Goal: Task Accomplishment & Management: Manage account settings

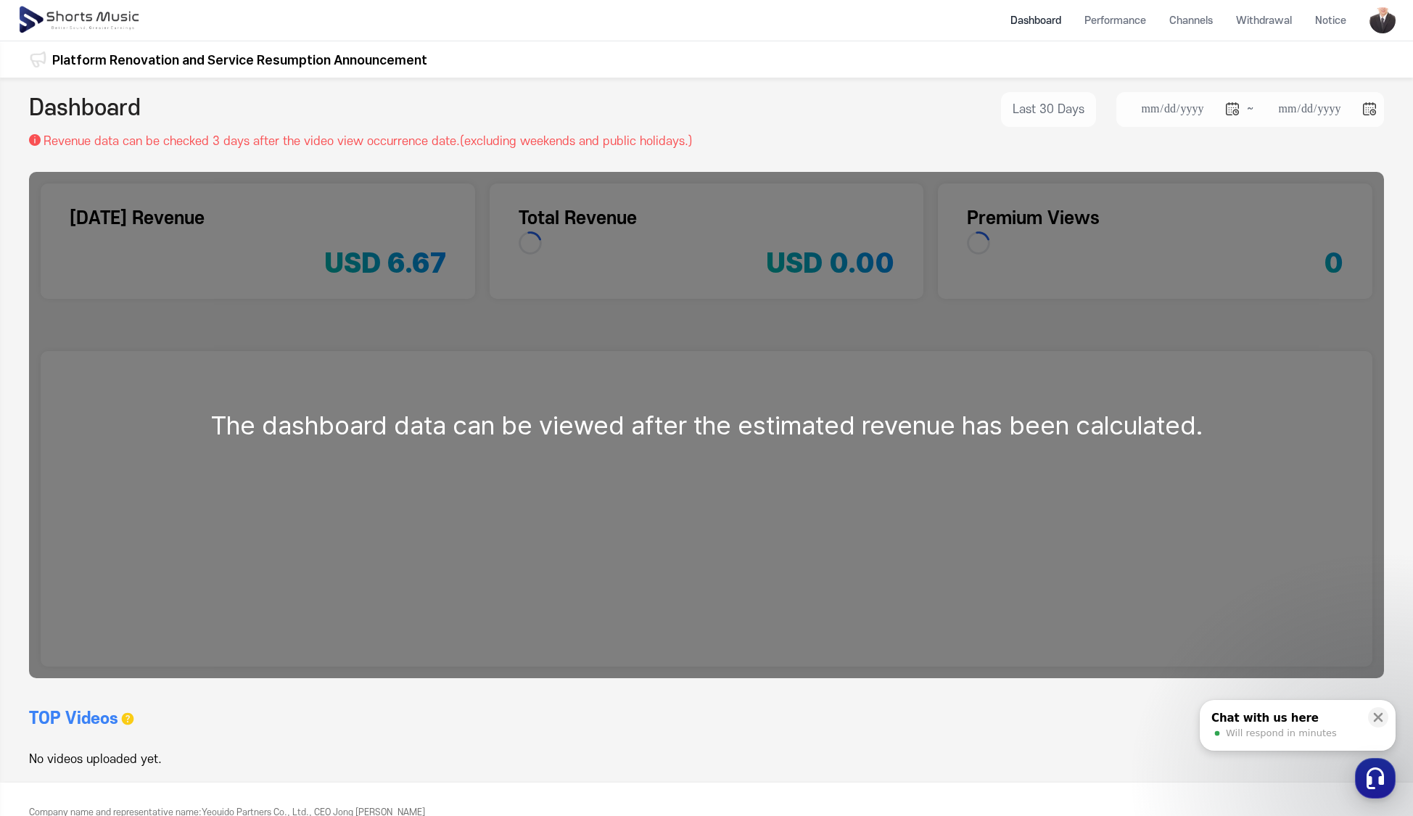
click at [1369, 21] on header "Dashboard Performance Channels Withdrawal Notice" at bounding box center [706, 20] width 1413 height 41
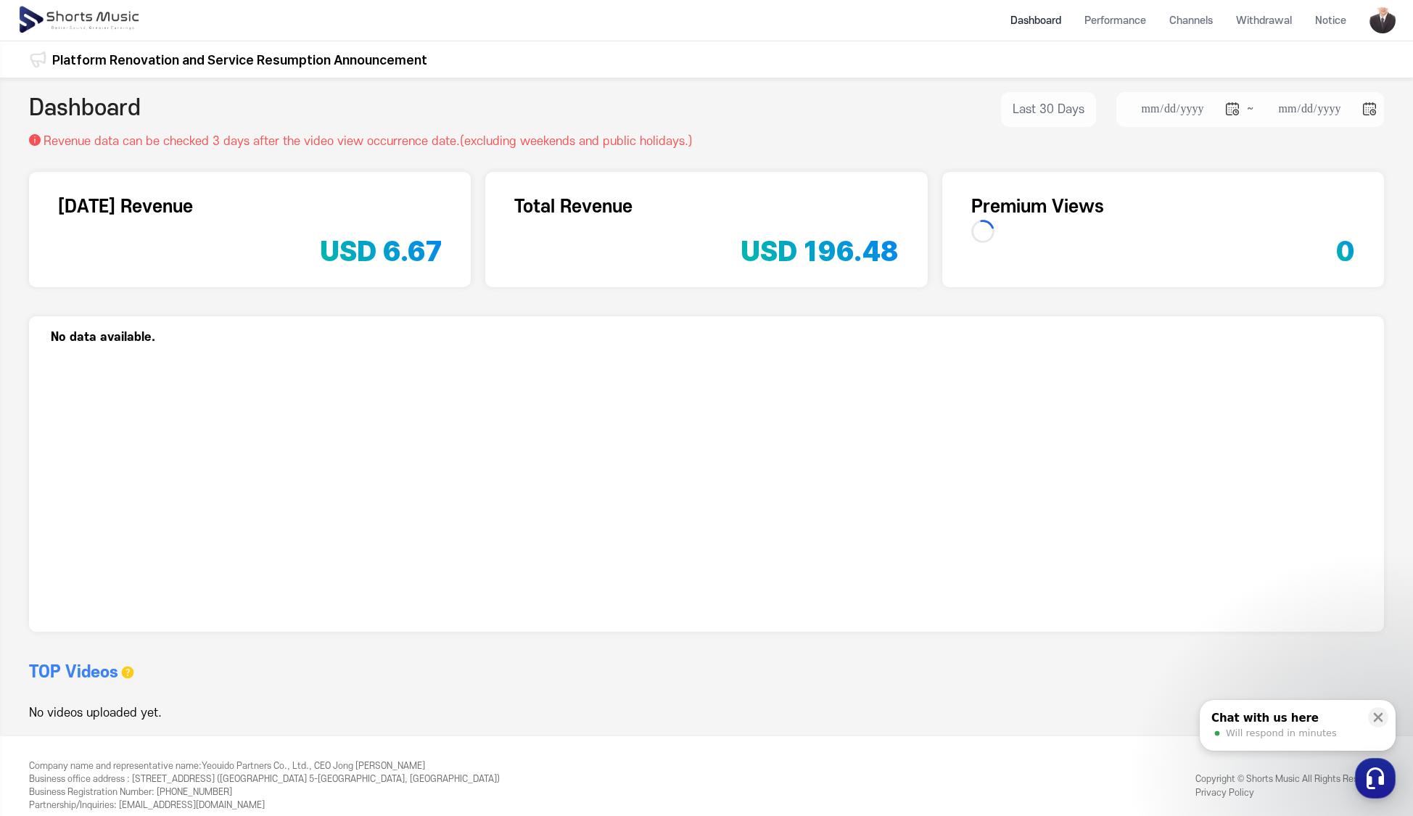
click at [1386, 24] on img at bounding box center [1383, 20] width 26 height 26
click at [1338, 145] on link "Logout" at bounding box center [1343, 138] width 93 height 26
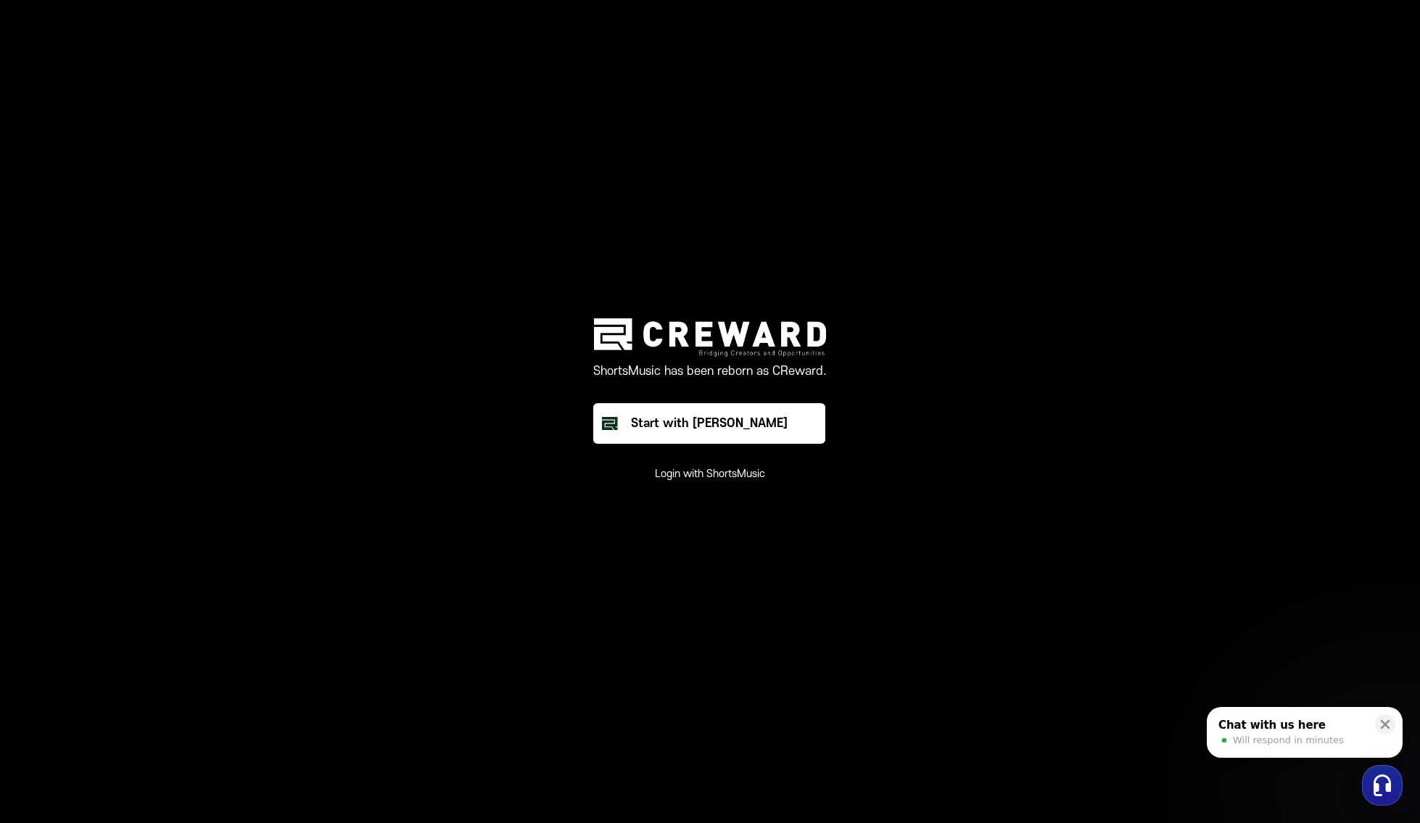
click at [717, 476] on button "Login with ShortsMusic" at bounding box center [710, 474] width 110 height 15
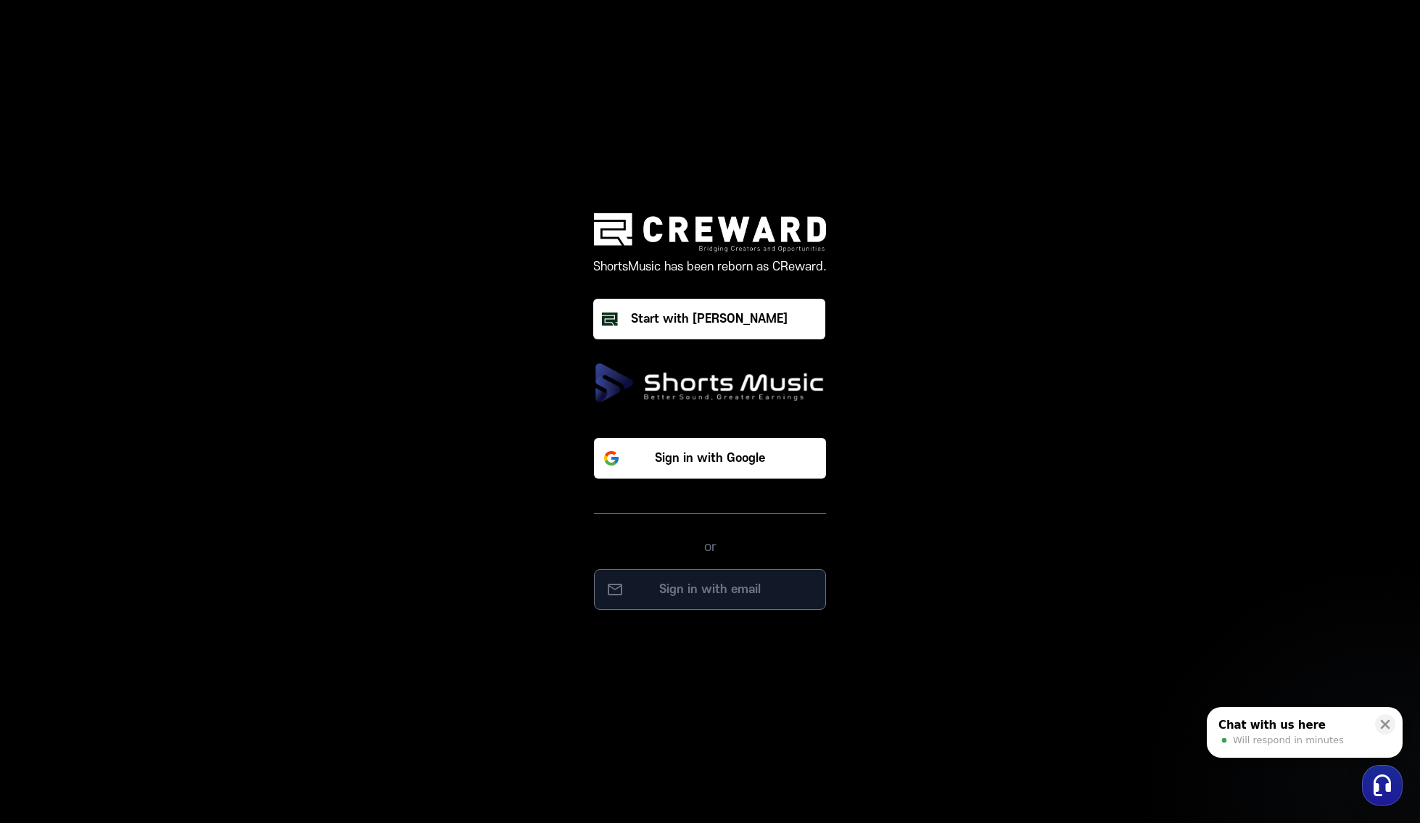
click at [733, 593] on p "Sign in with email" at bounding box center [710, 589] width 202 height 17
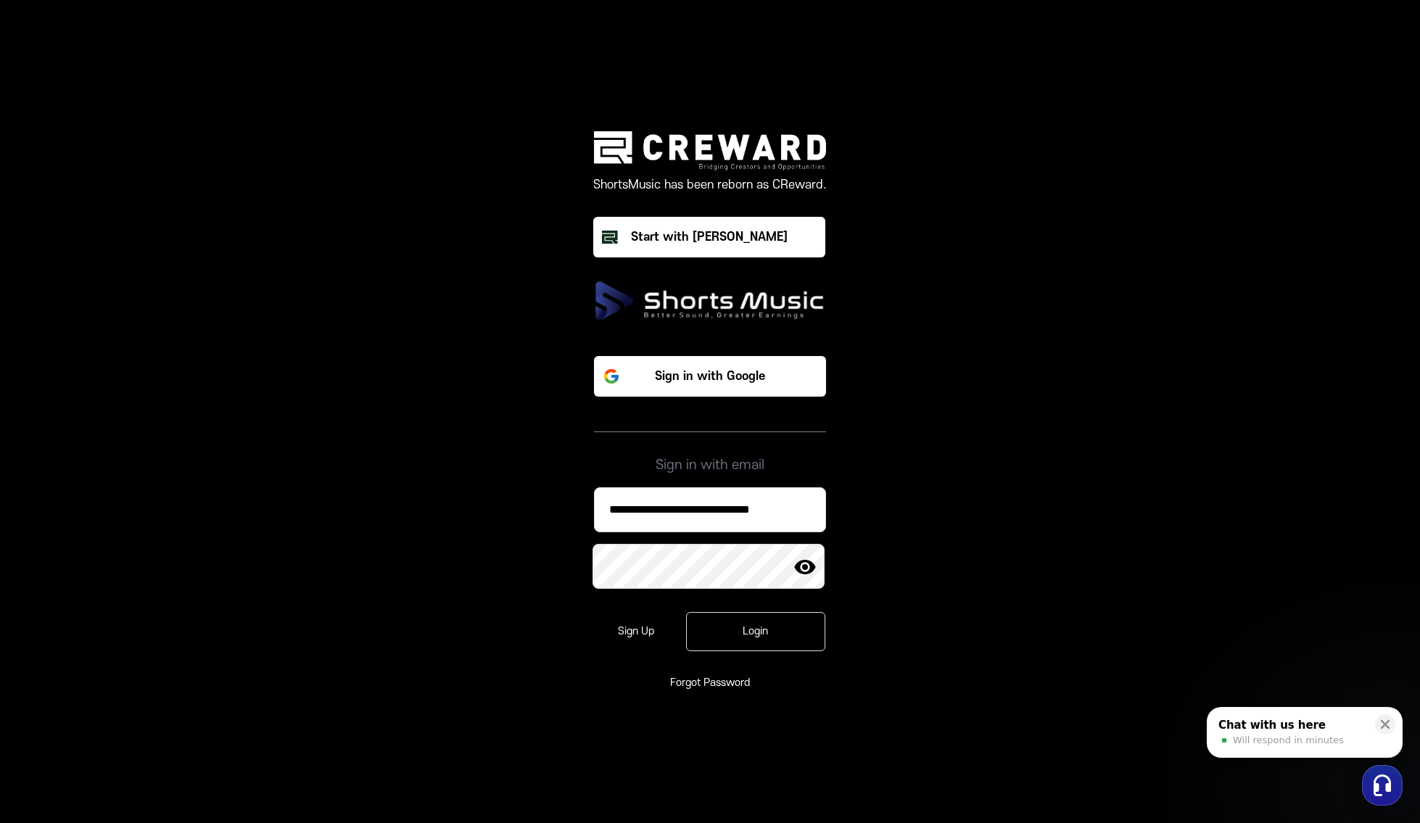
click at [729, 509] on input "**********" at bounding box center [710, 509] width 232 height 45
paste input
type input "**********"
click at [757, 633] on div "Login" at bounding box center [755, 632] width 97 height 15
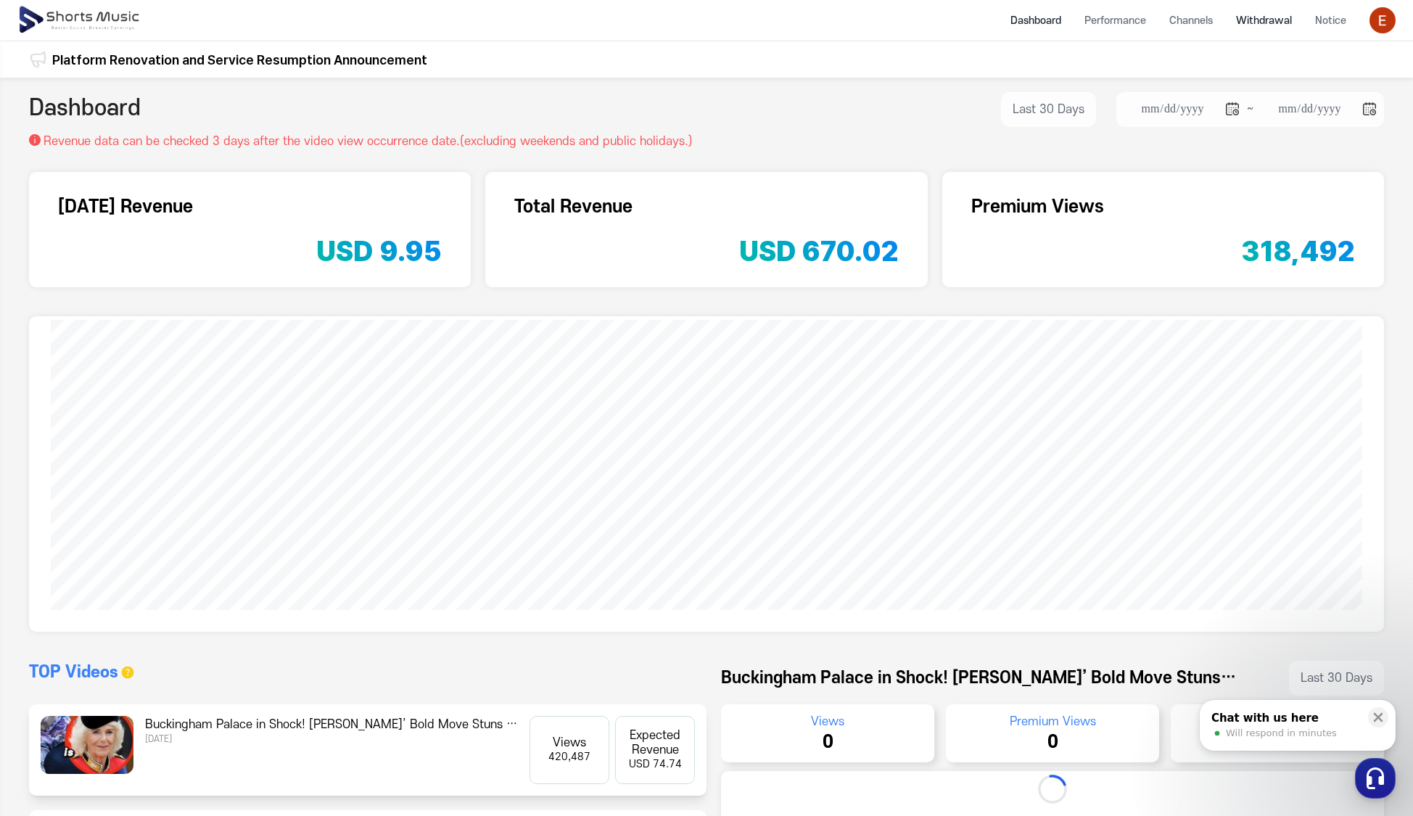
click at [1274, 22] on li "Withdrawal" at bounding box center [1263, 20] width 79 height 38
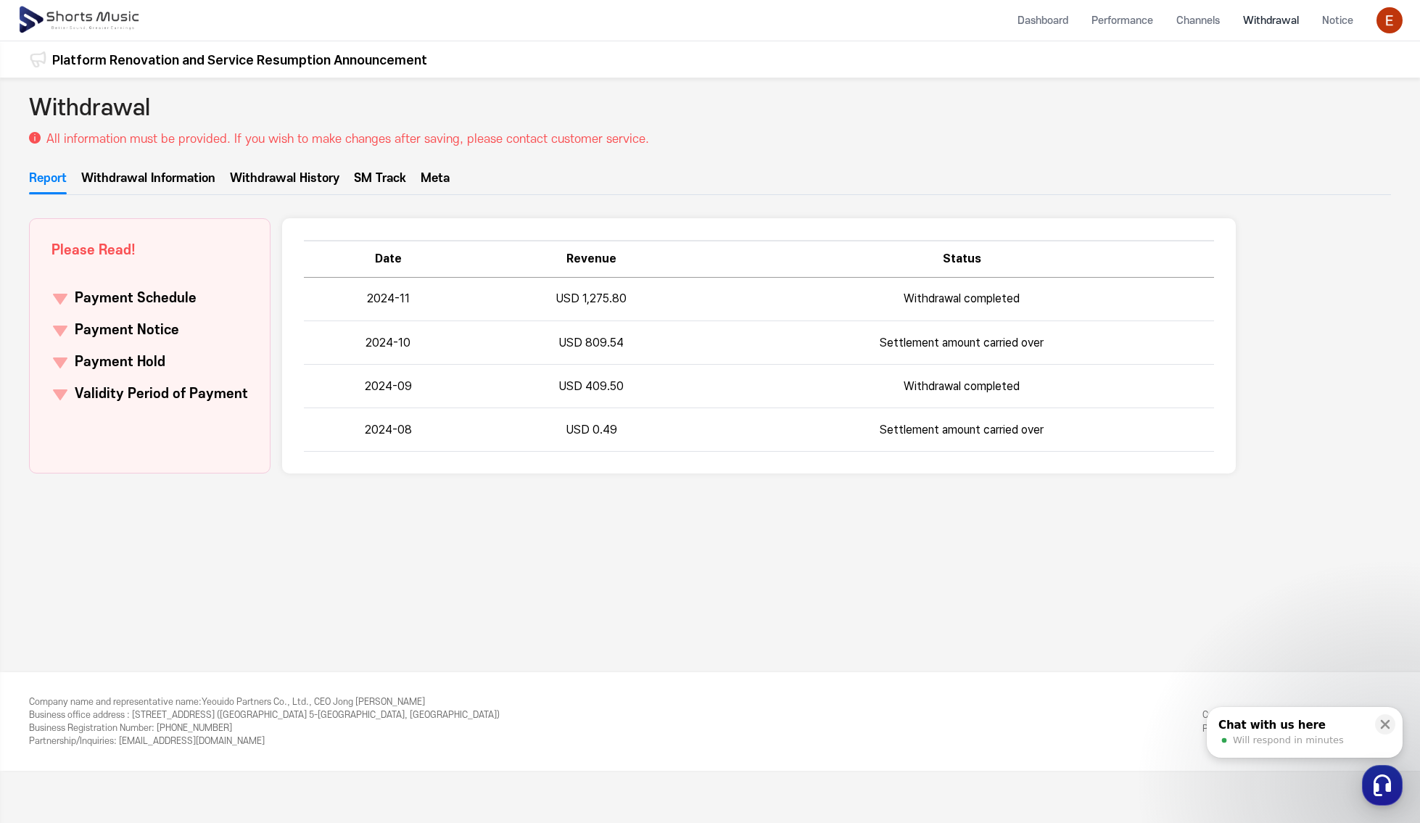
click at [352, 174] on ul "Report Withdrawal Information Withdrawal History SM Track Meta" at bounding box center [710, 182] width 1362 height 25
click at [184, 180] on link "Withdrawal Information" at bounding box center [148, 182] width 134 height 25
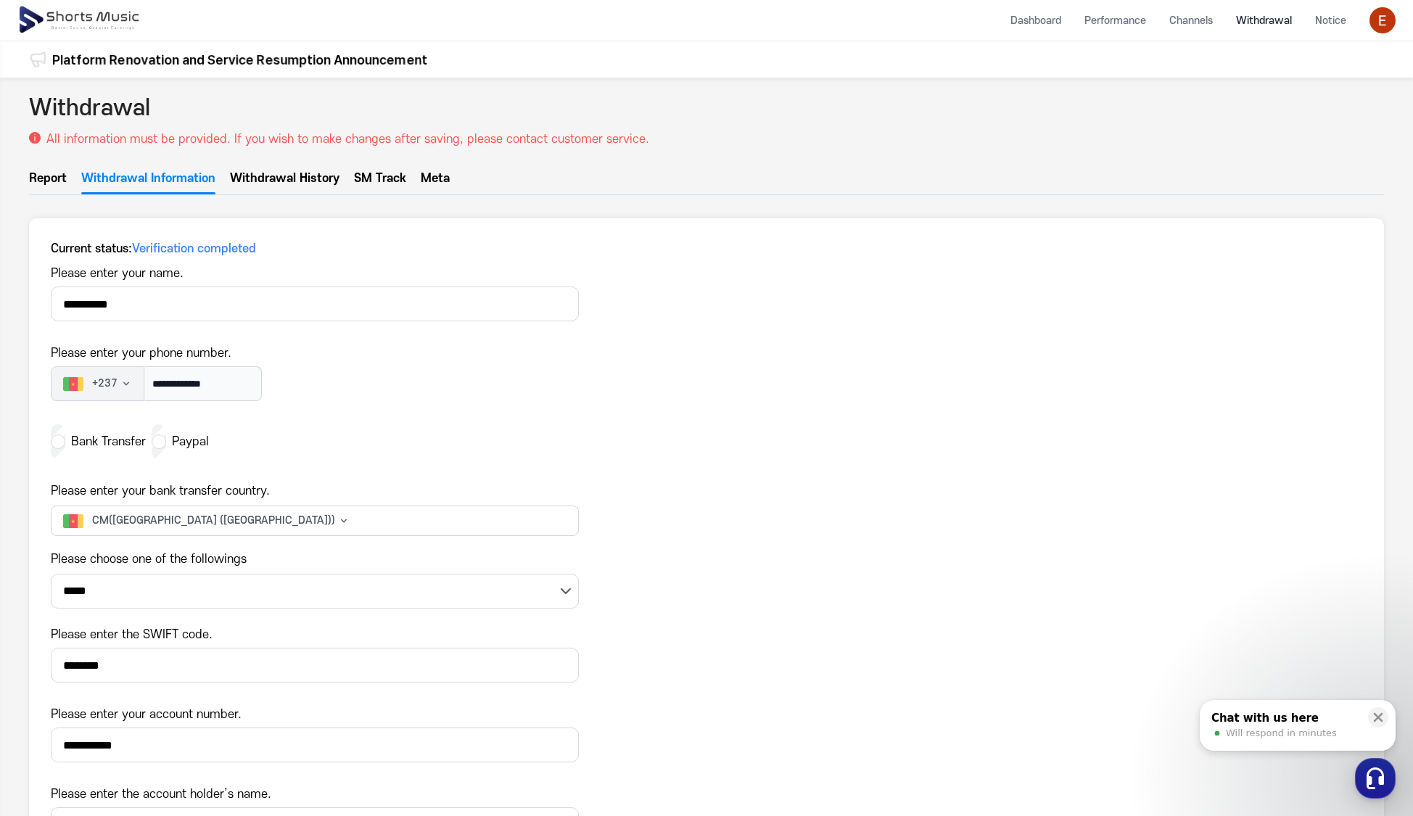
click at [272, 179] on link "Withdrawal History" at bounding box center [285, 182] width 110 height 25
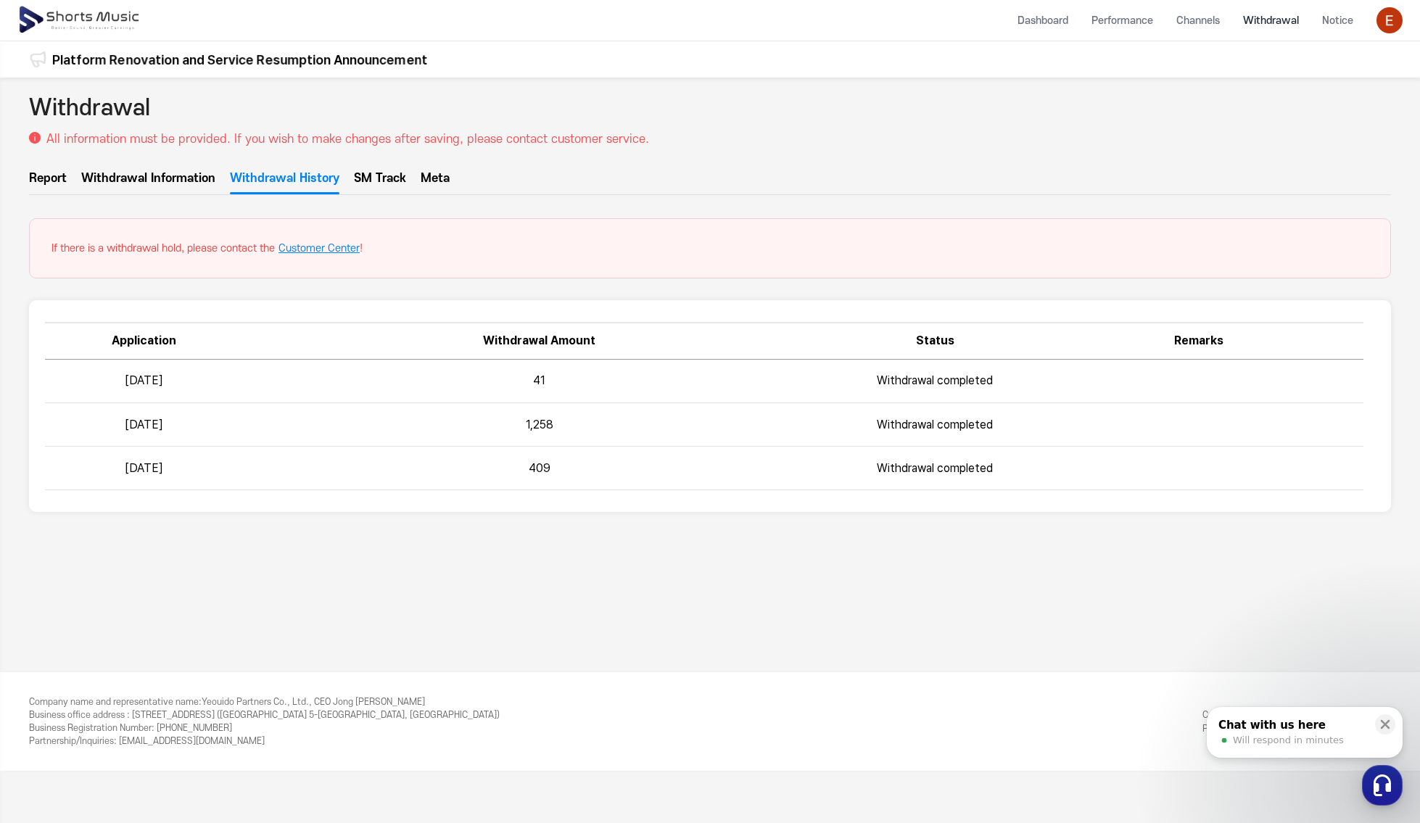
click at [189, 180] on link "Withdrawal Information" at bounding box center [148, 182] width 134 height 25
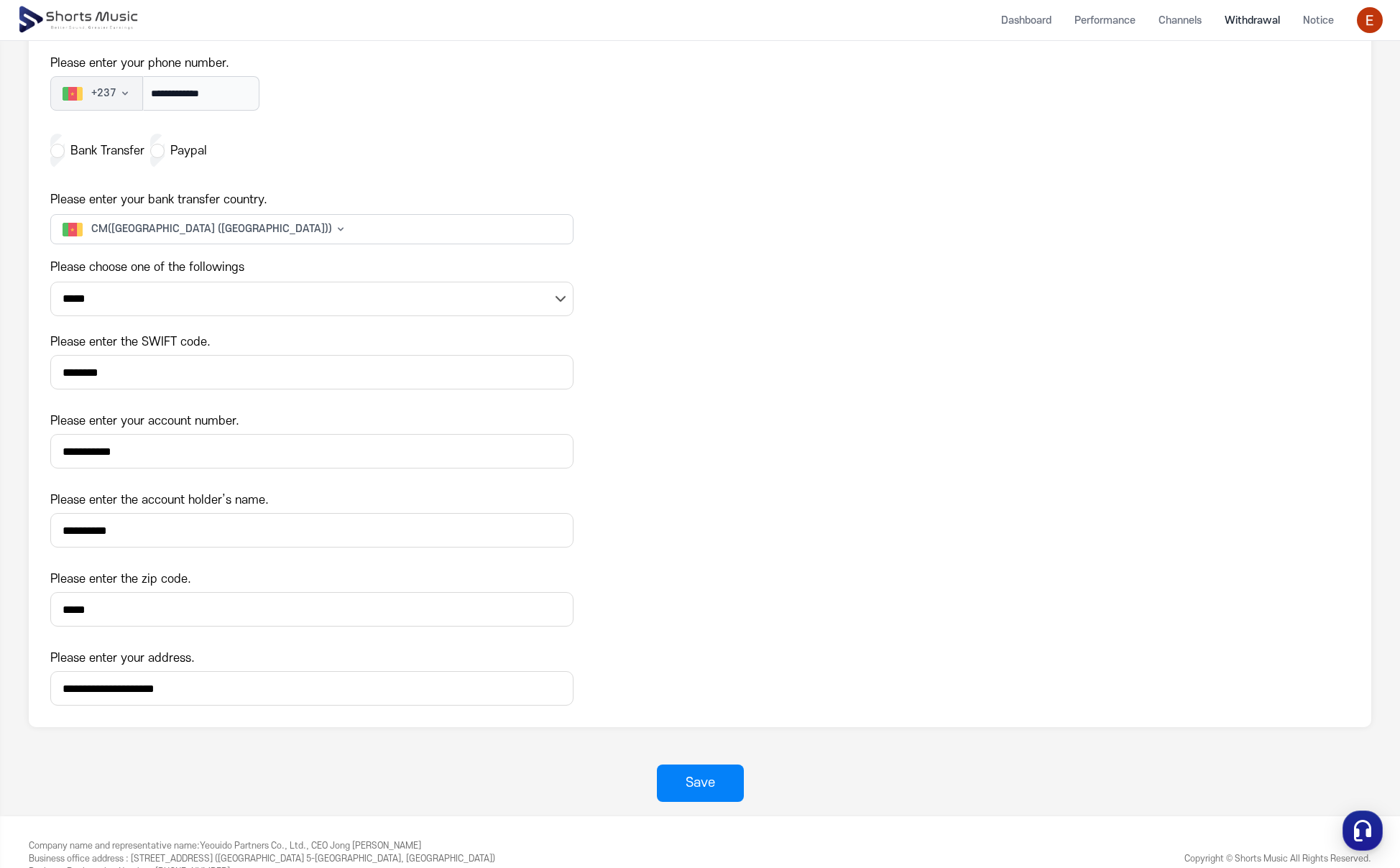
scroll to position [117, 0]
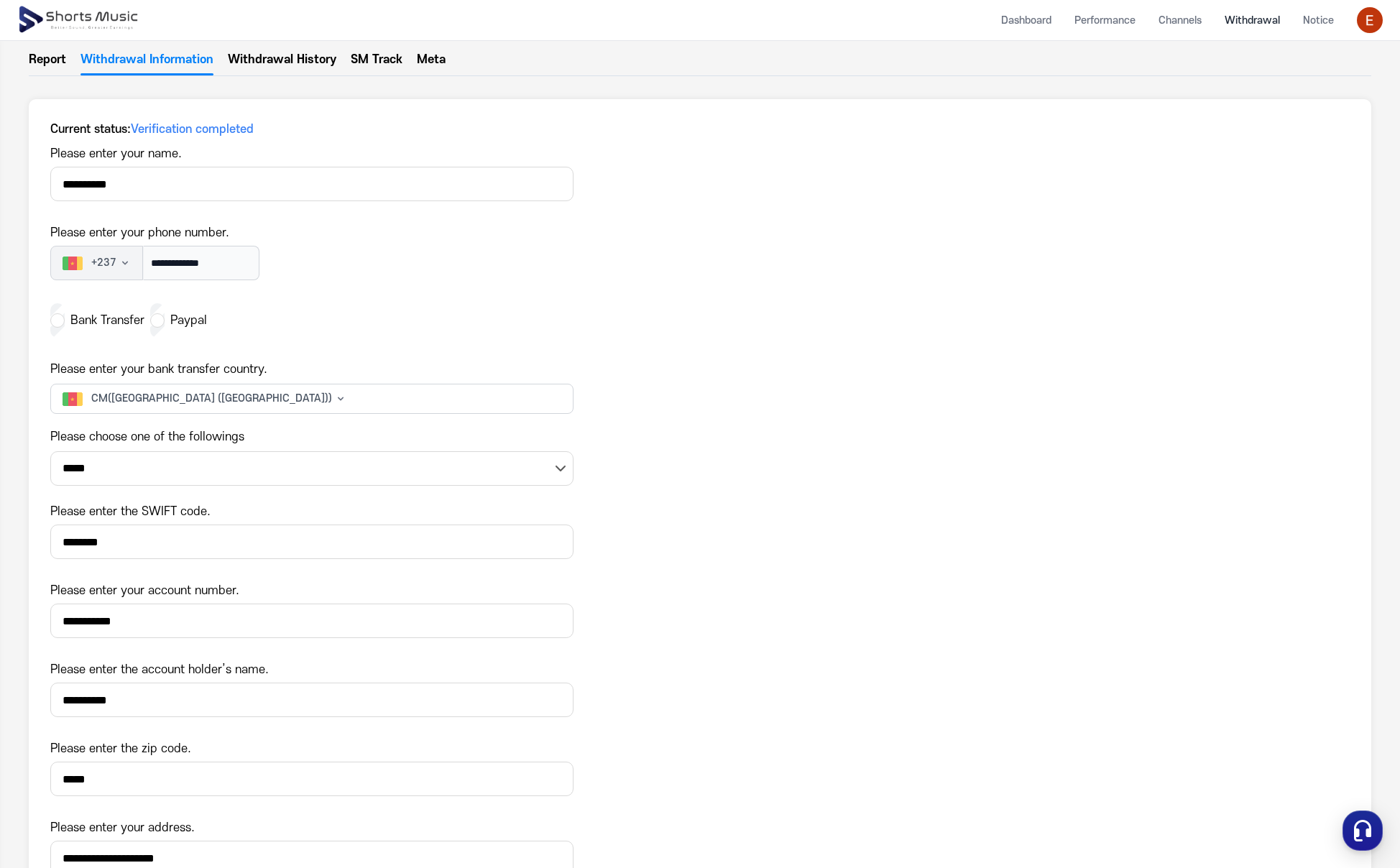
click at [209, 132] on span "Verification completed" at bounding box center [192, 129] width 123 height 13
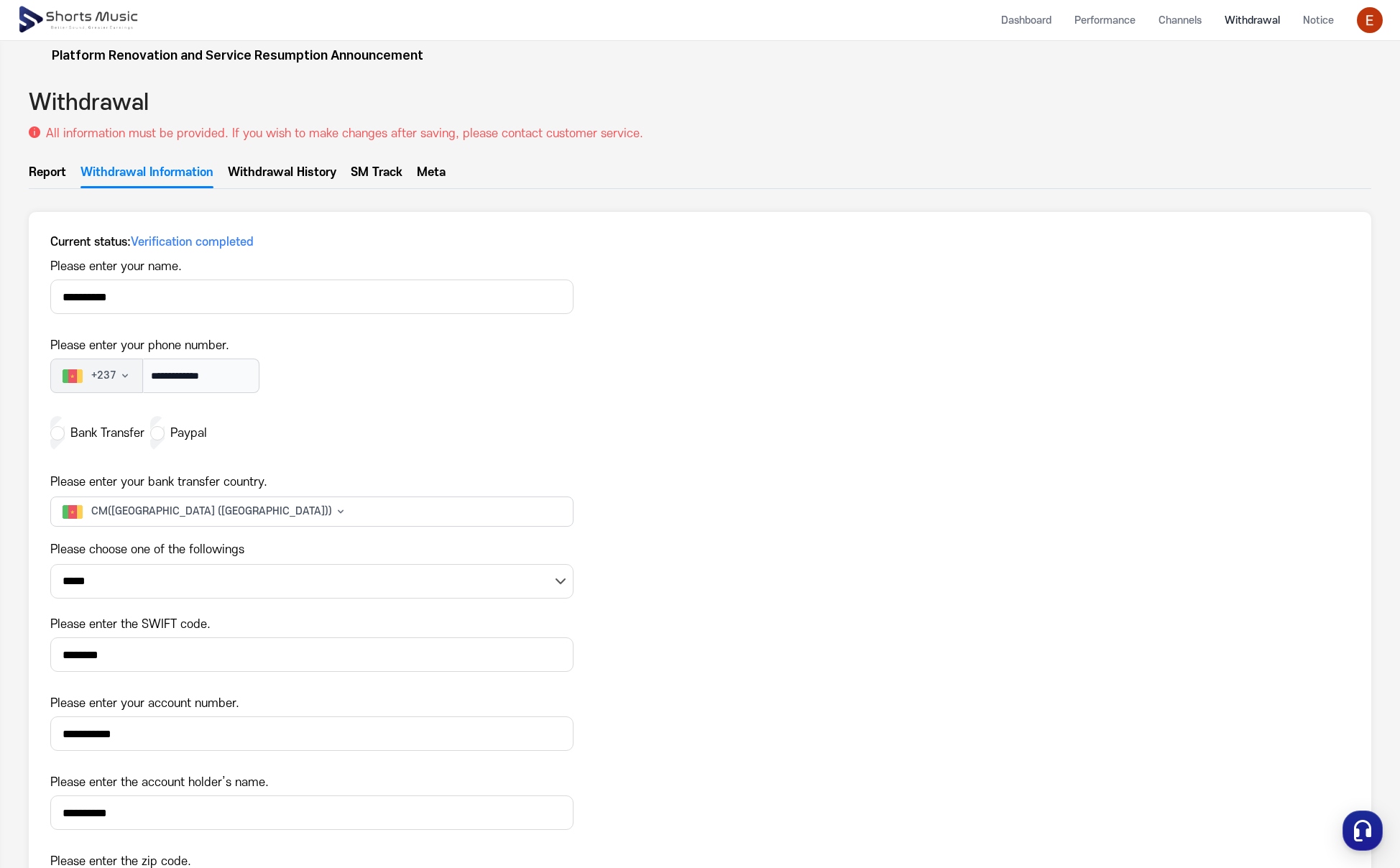
scroll to position [0, 0]
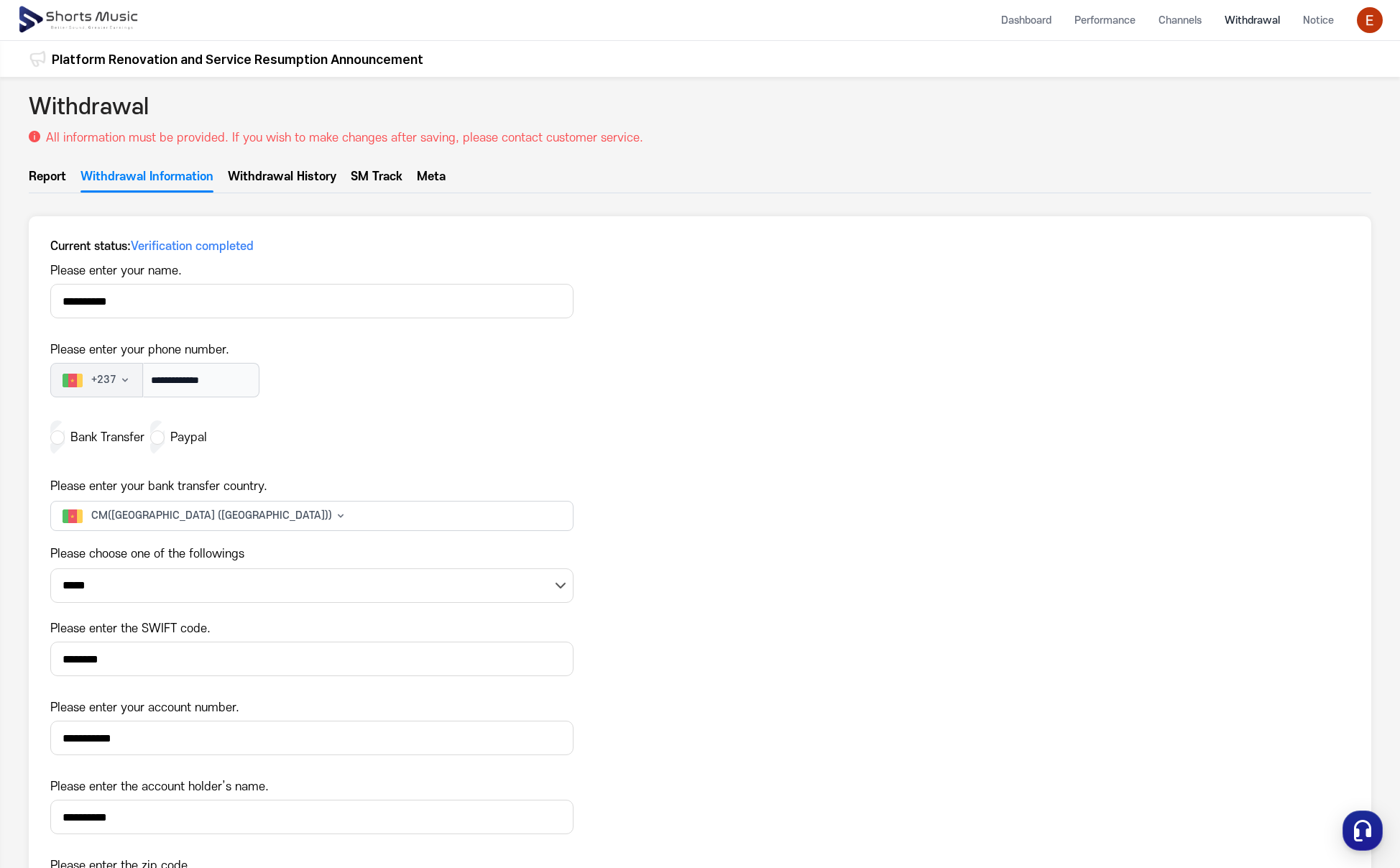
click at [265, 174] on link "Withdrawal History" at bounding box center [282, 180] width 109 height 25
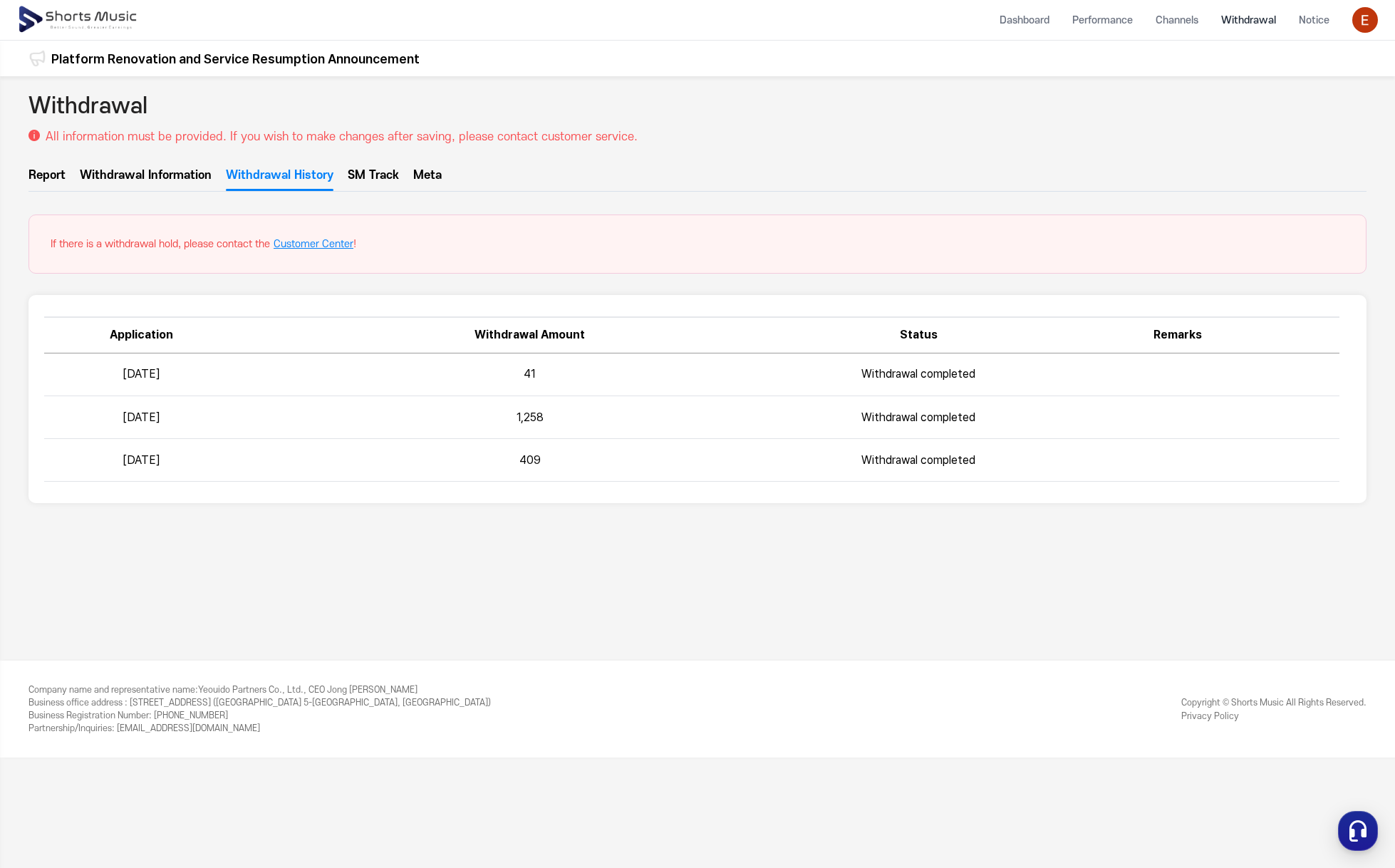
click at [179, 174] on link "Withdrawal Information" at bounding box center [145, 179] width 132 height 25
click at [159, 174] on link "Withdrawal Information" at bounding box center [145, 179] width 132 height 25
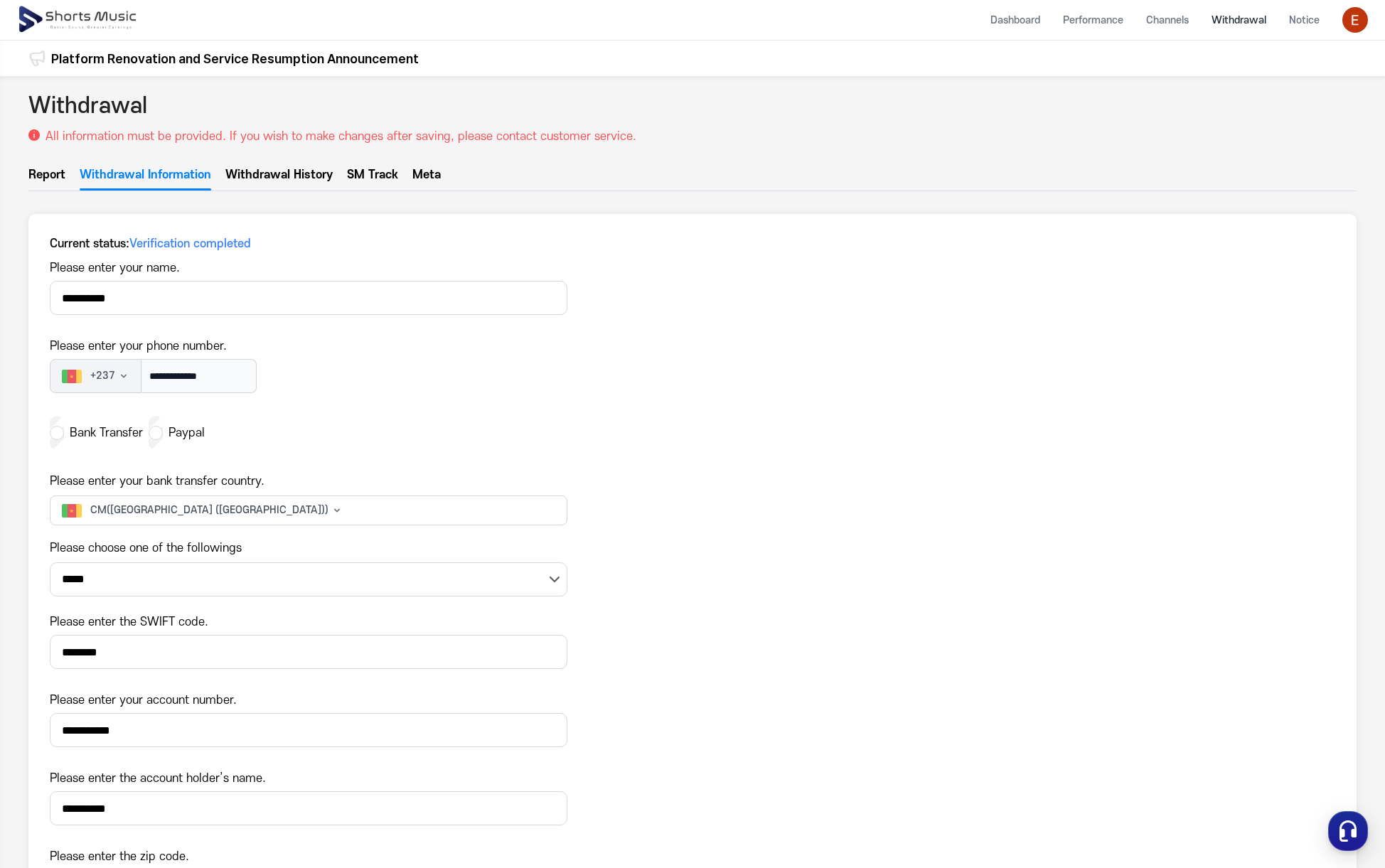
click at [247, 179] on link "Withdrawal History" at bounding box center [279, 178] width 108 height 24
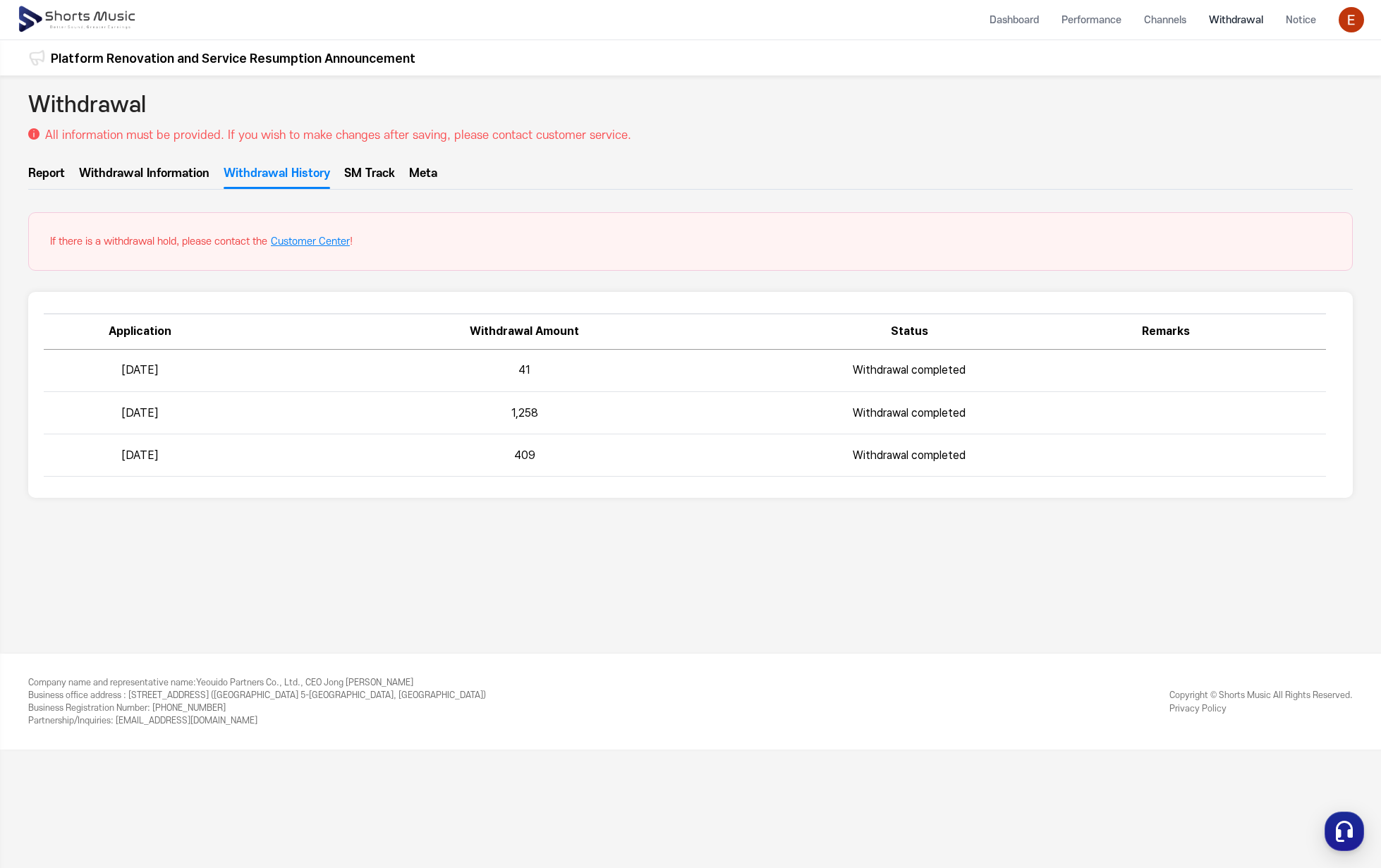
click at [156, 174] on link "Withdrawal Information" at bounding box center [144, 177] width 130 height 24
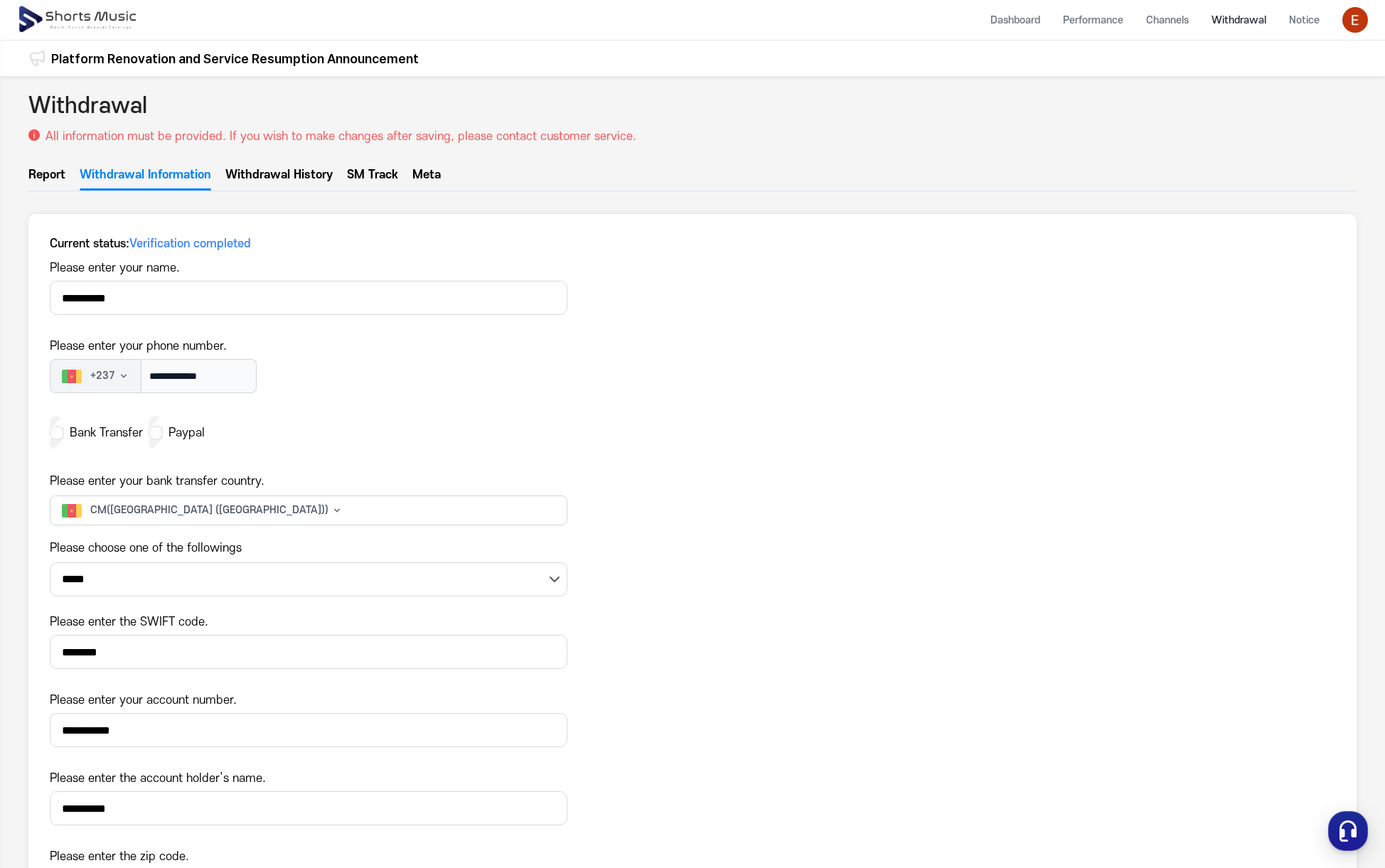
click at [43, 178] on link "Report" at bounding box center [47, 178] width 37 height 24
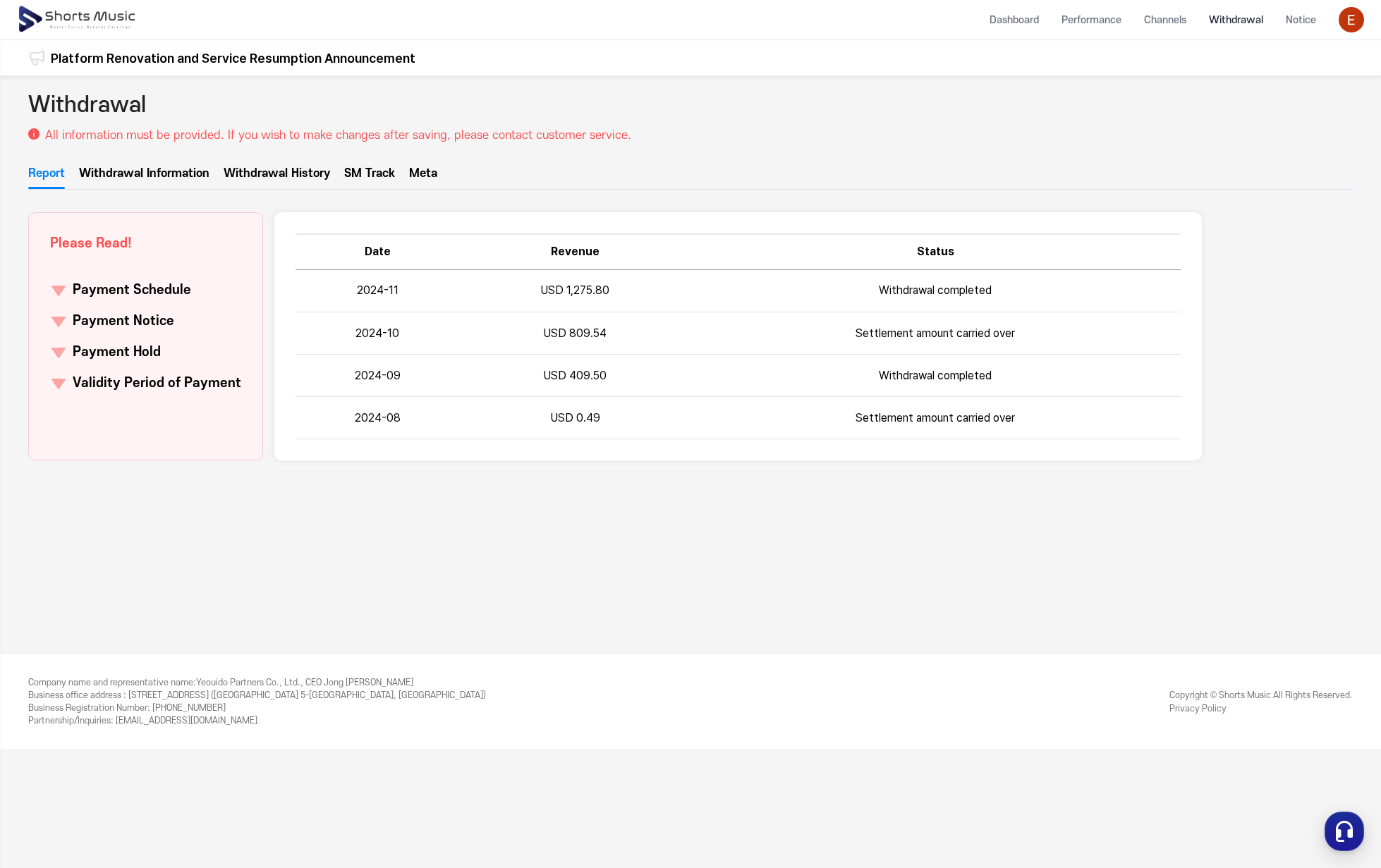
click at [142, 178] on link "Withdrawal Information" at bounding box center [144, 177] width 130 height 24
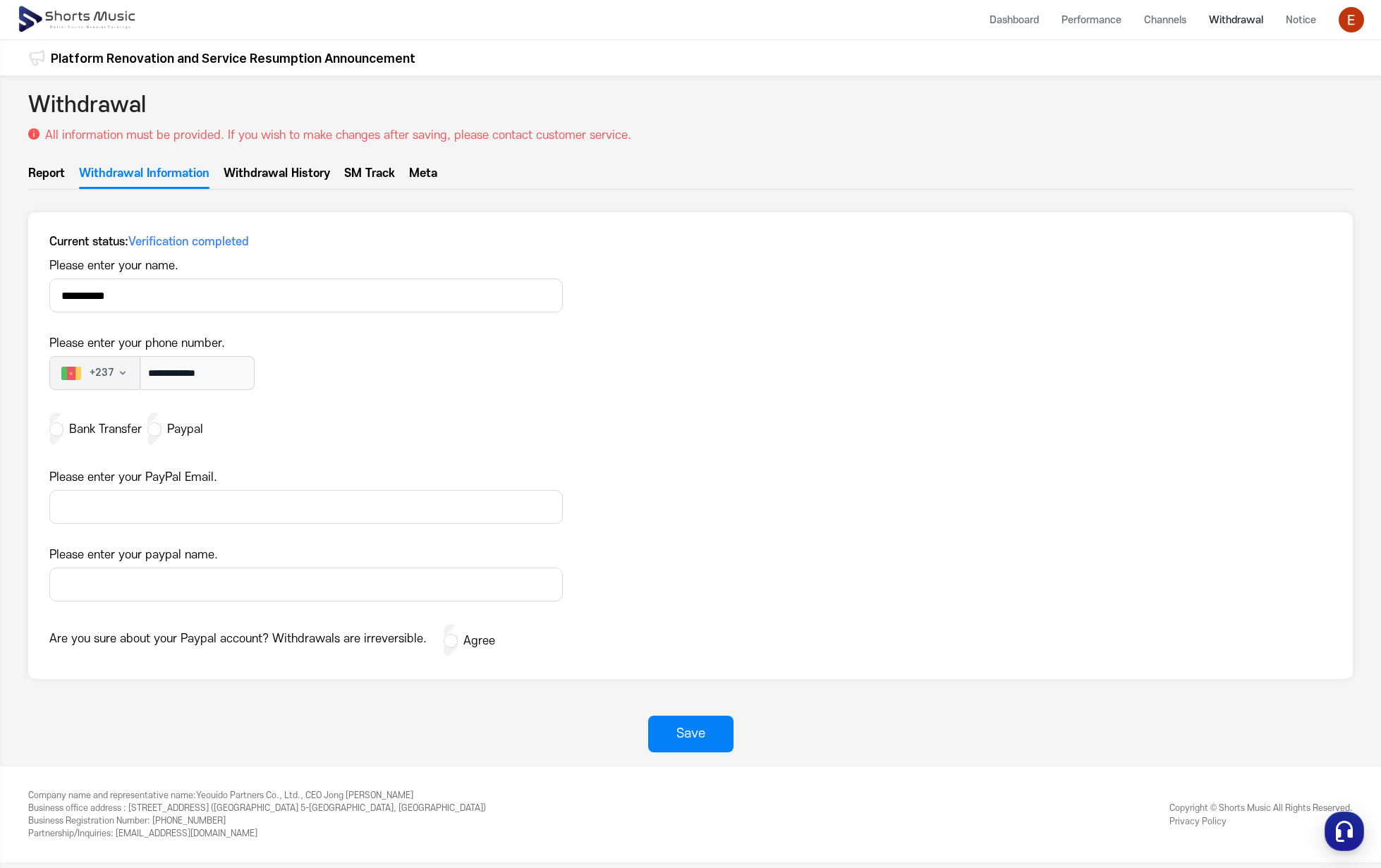
click at [141, 517] on input "Please enter your PayPal Email." at bounding box center [306, 506] width 513 height 34
type input "**********"
click at [169, 583] on input "Please enter your paypal name." at bounding box center [306, 584] width 513 height 34
type input "******"
click at [691, 733] on div "Save" at bounding box center [691, 734] width 29 height 19
